Goal: Find specific page/section: Find specific page/section

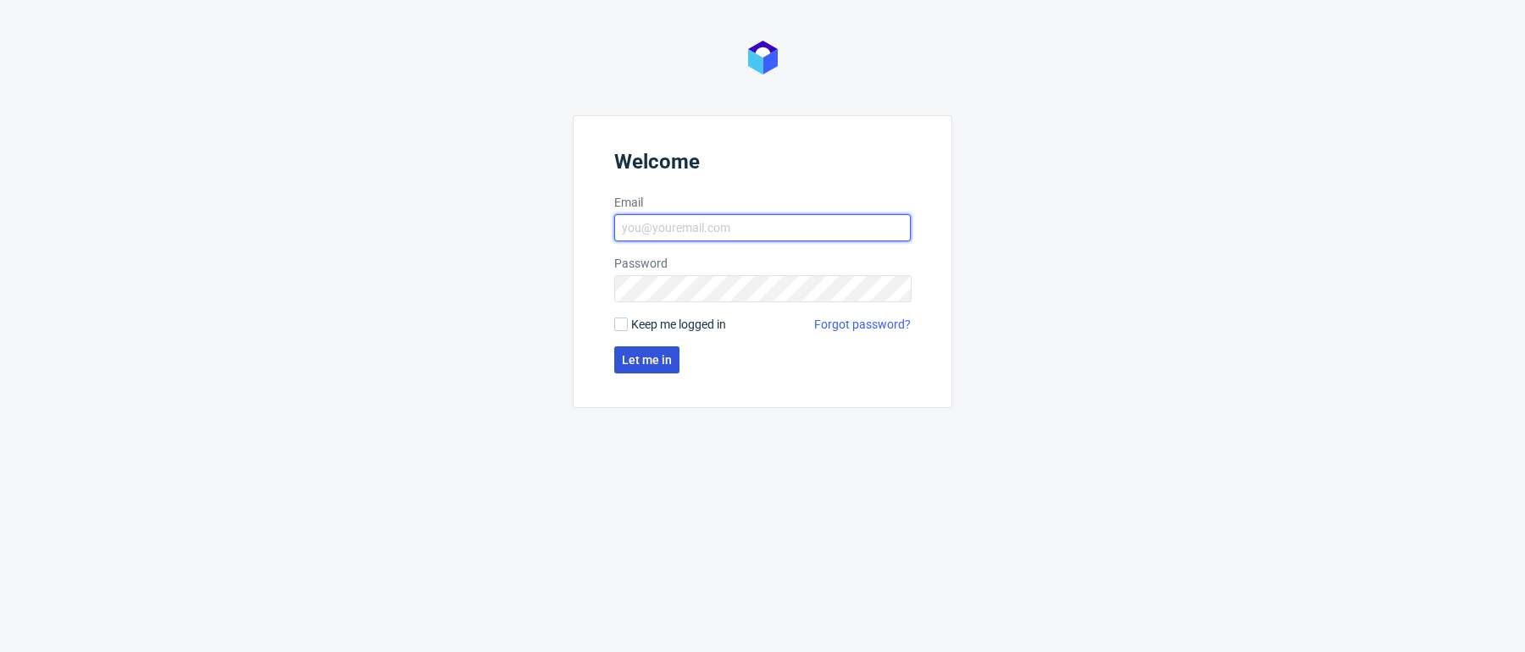
type input "[PERSON_NAME][EMAIL_ADDRESS][PERSON_NAME][DOMAIN_NAME]"
click at [641, 364] on span "Let me in" at bounding box center [647, 360] width 50 height 12
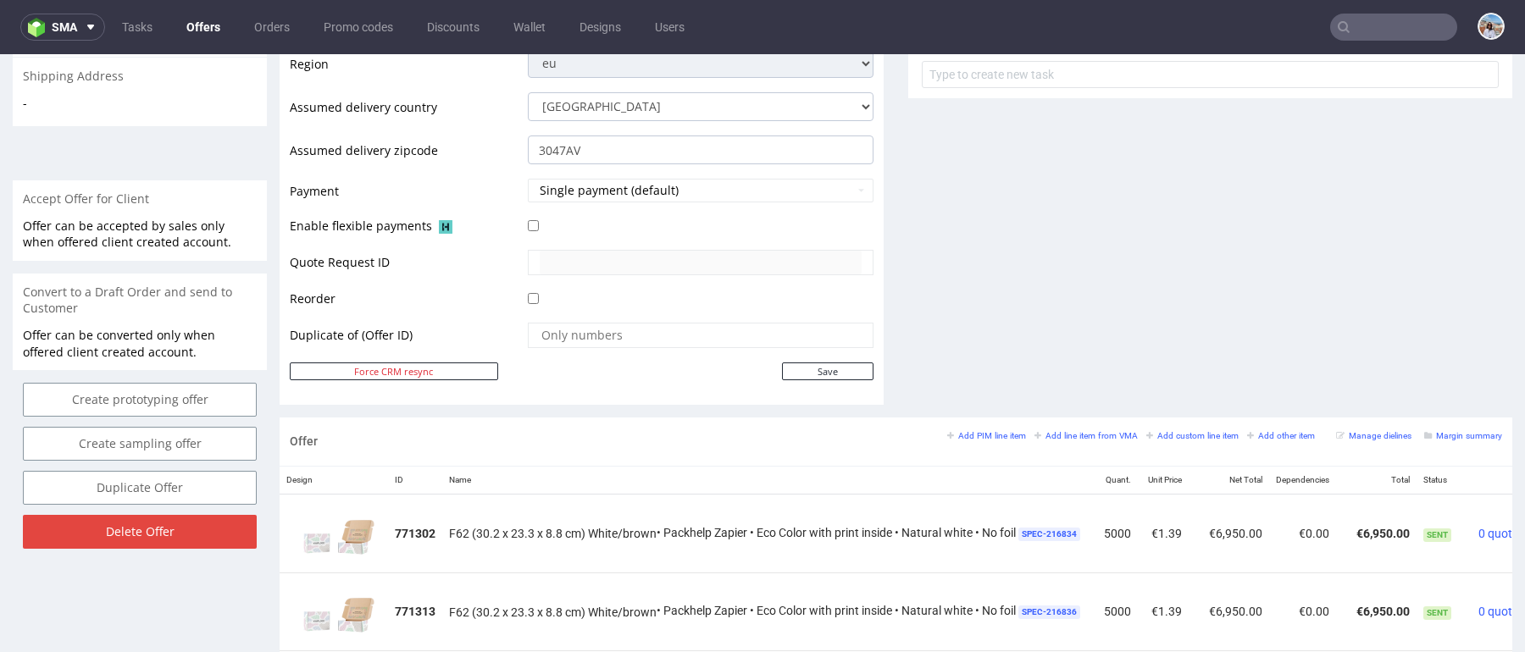
scroll to position [869, 0]
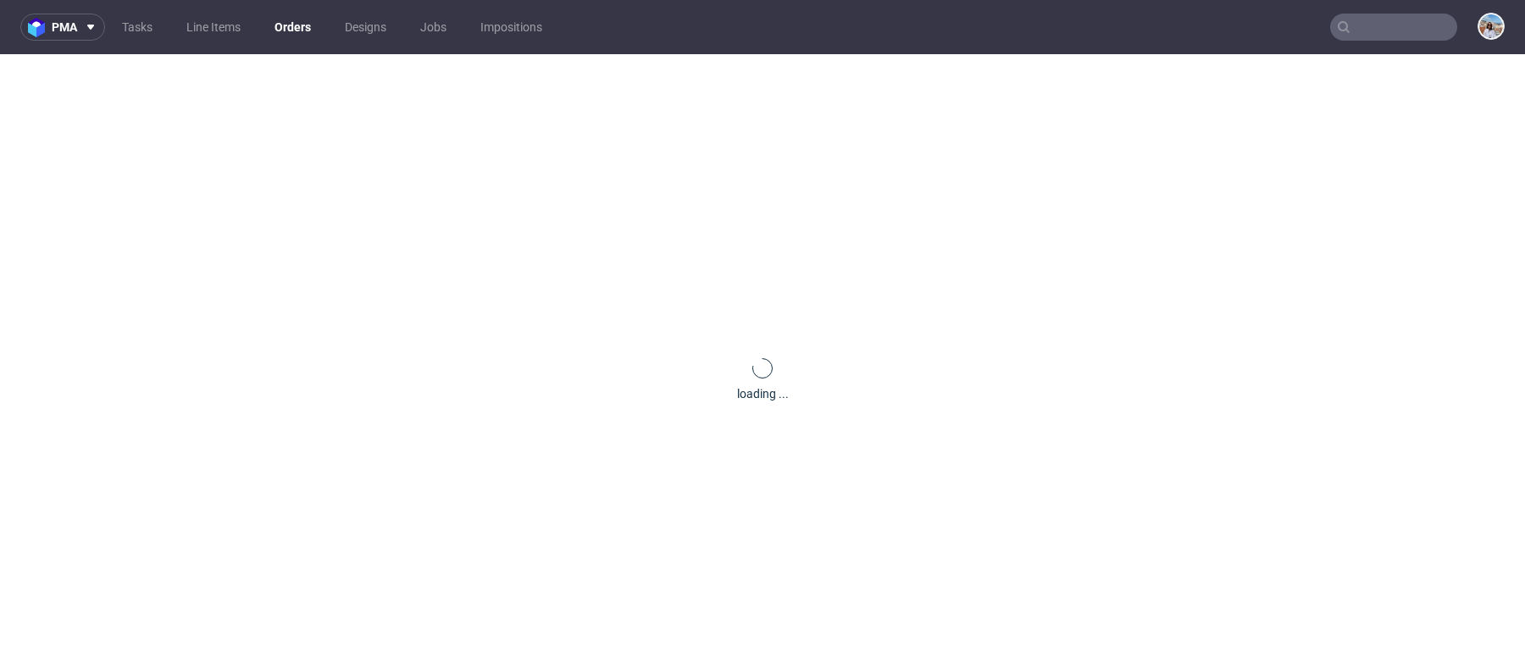
click at [1383, 36] on input "text" at bounding box center [1393, 27] width 127 height 27
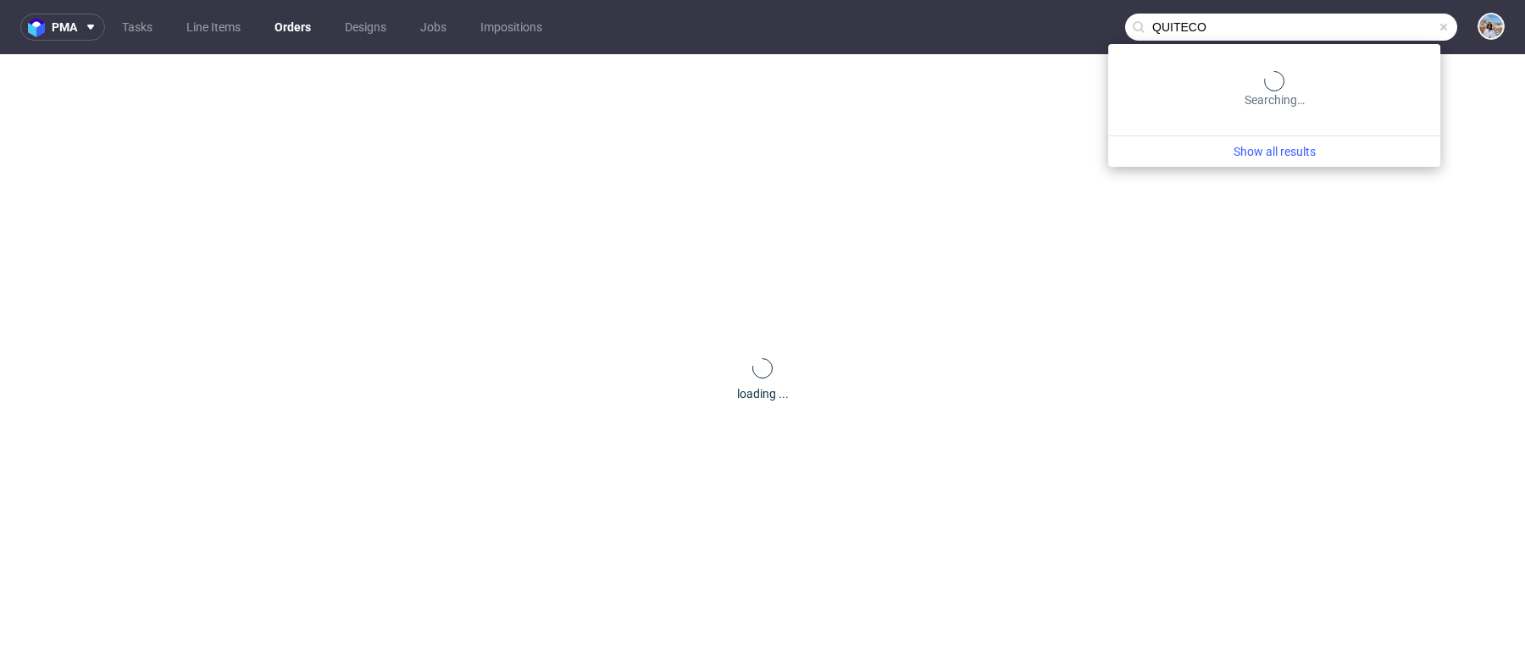
type input "QUITECO"
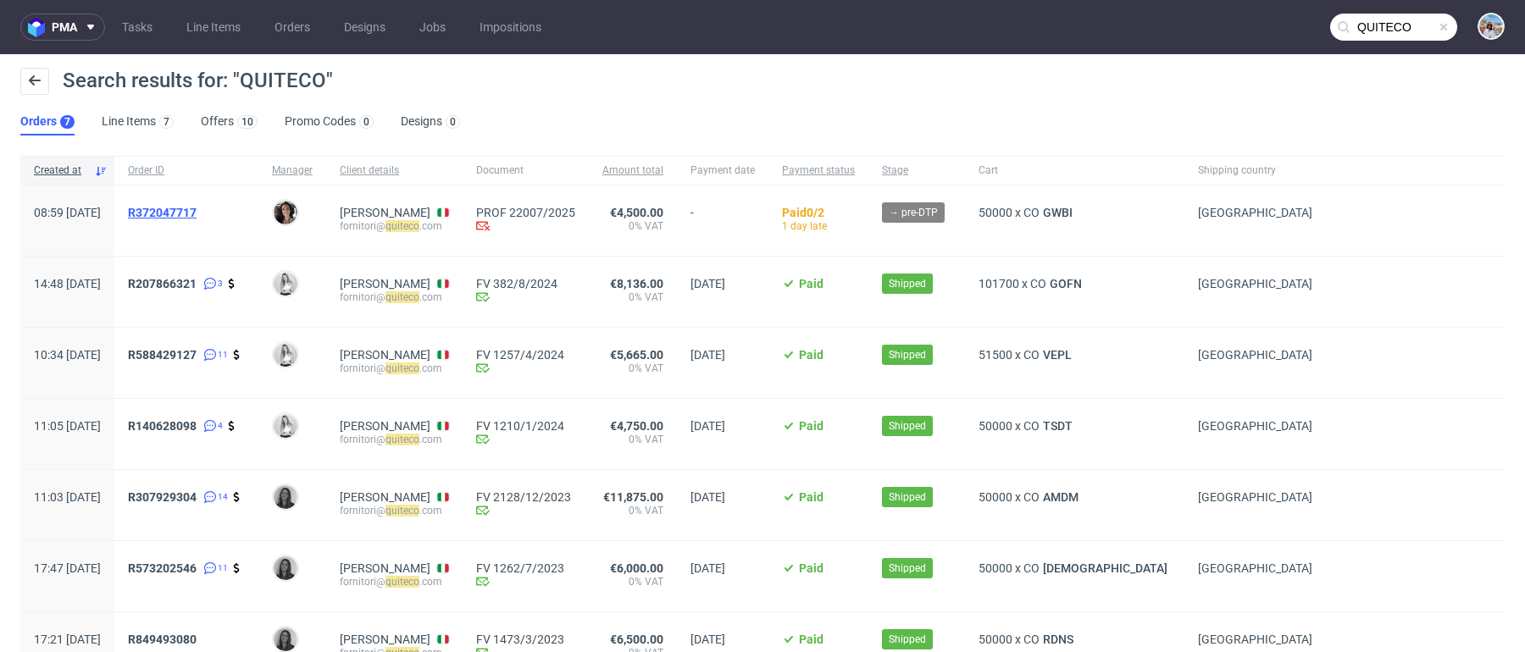
click at [197, 209] on span "R372047717" at bounding box center [162, 213] width 69 height 14
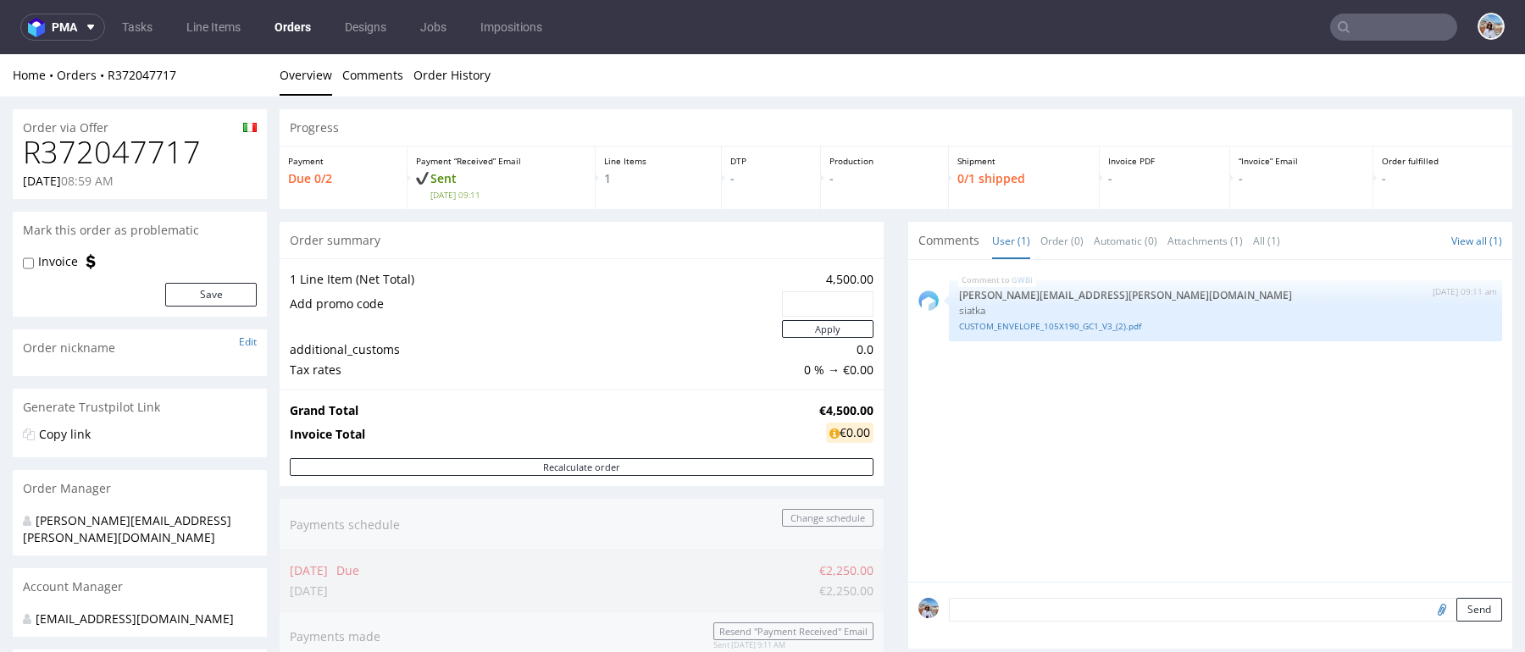
click at [845, 402] on strong "€4,500.00" at bounding box center [846, 410] width 54 height 16
copy strong "€4,500.00"
